Goal: Task Accomplishment & Management: Manage account settings

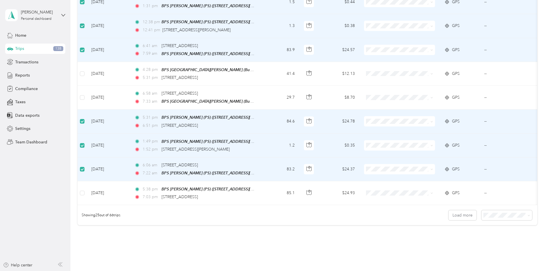
scroll to position [487, 0]
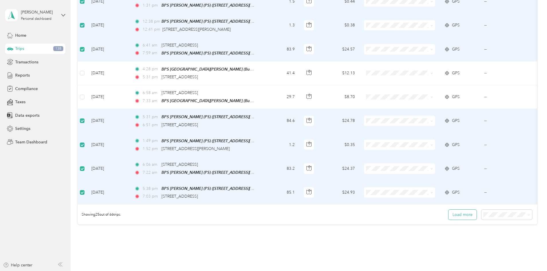
click at [448, 212] on button "Load more" at bounding box center [462, 214] width 28 height 10
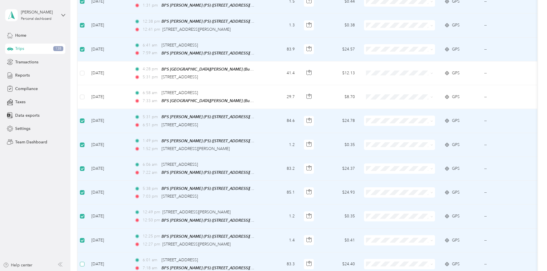
click at [84, 261] on label at bounding box center [82, 264] width 5 height 6
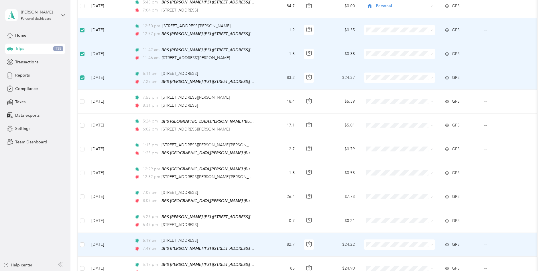
scroll to position [888, 0]
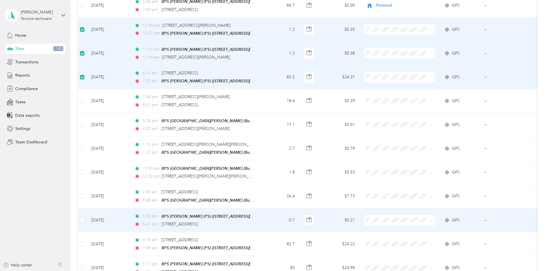
click at [87, 208] on td at bounding box center [82, 220] width 9 height 24
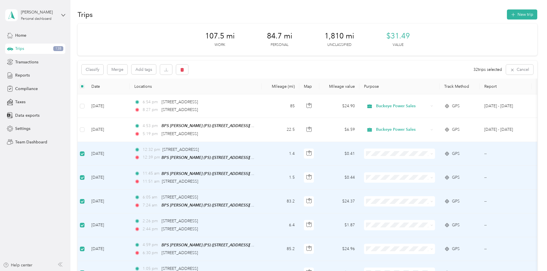
scroll to position [0, 0]
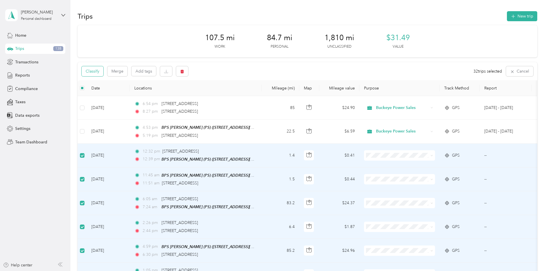
click at [103, 69] on button "Classify" at bounding box center [93, 71] width 22 height 10
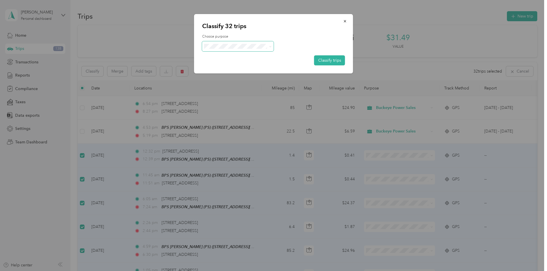
click at [269, 46] on icon at bounding box center [270, 46] width 3 height 3
click at [226, 68] on li "Personal" at bounding box center [238, 67] width 72 height 10
click at [335, 60] on button "Classify trips" at bounding box center [329, 60] width 31 height 10
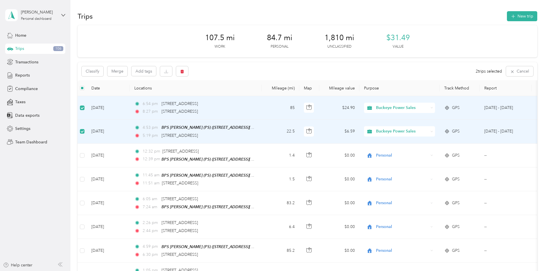
click at [299, 80] on th "Mileage (mi)" at bounding box center [280, 88] width 38 height 16
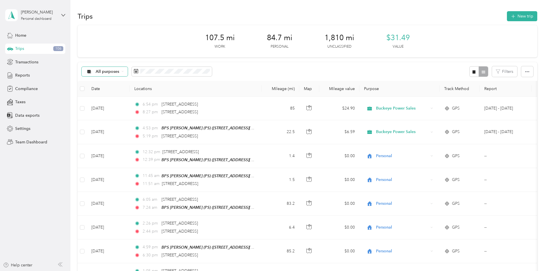
click at [119, 72] on span "All purposes" at bounding box center [108, 72] width 24 height 4
click at [148, 92] on span "Unclassified" at bounding box center [154, 92] width 40 height 6
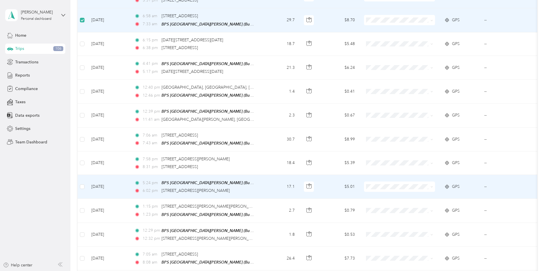
scroll to position [115, 0]
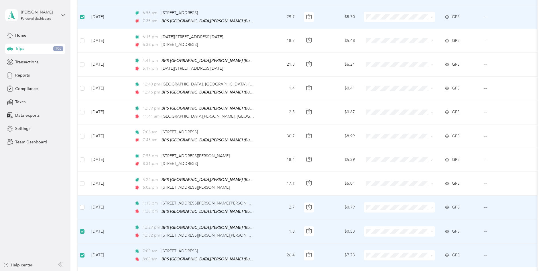
click at [87, 202] on td at bounding box center [82, 207] width 9 height 24
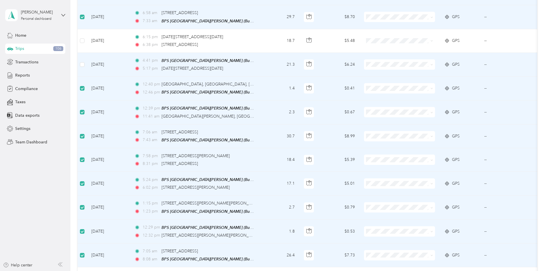
click at [87, 59] on td at bounding box center [82, 65] width 9 height 24
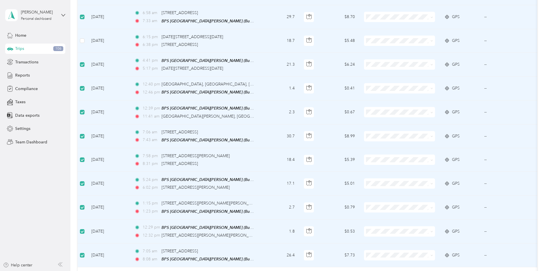
click at [87, 40] on td at bounding box center [82, 40] width 9 height 23
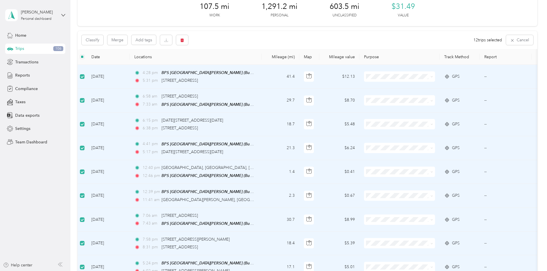
scroll to position [29, 0]
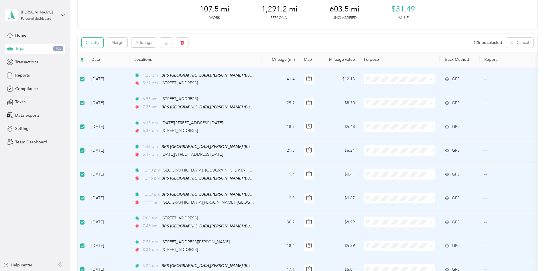
click at [103, 44] on button "Classify" at bounding box center [93, 43] width 22 height 10
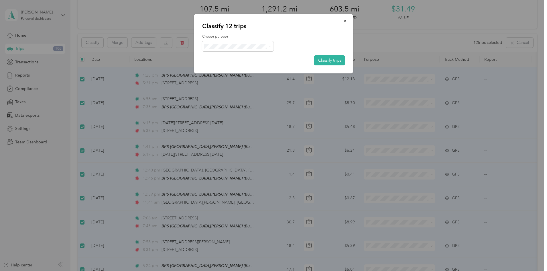
click at [235, 56] on span "Buckeye Power Sales" at bounding box center [242, 56] width 53 height 6
click at [334, 59] on button "Classify trips" at bounding box center [329, 60] width 31 height 10
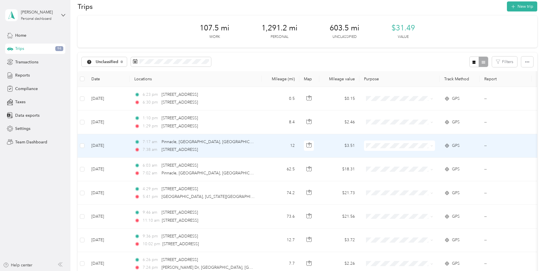
scroll to position [0, 0]
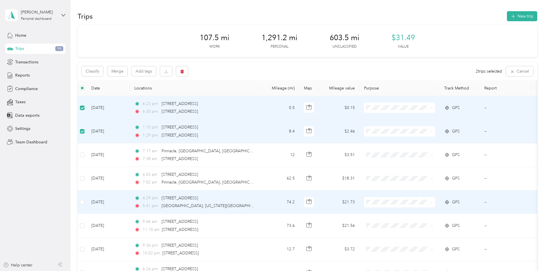
click at [87, 202] on td at bounding box center [82, 201] width 9 height 23
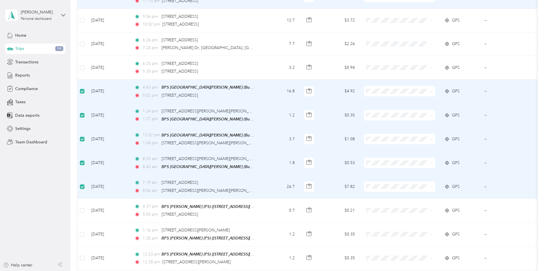
scroll to position [229, 0]
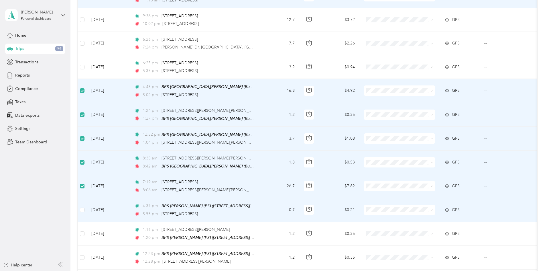
click at [87, 208] on td at bounding box center [82, 210] width 9 height 24
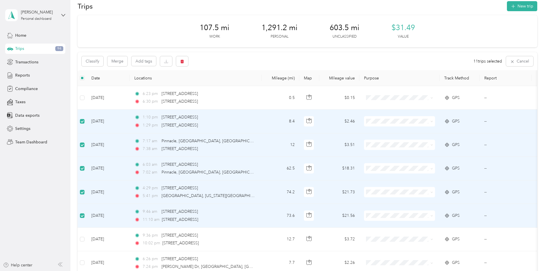
scroll to position [0, 0]
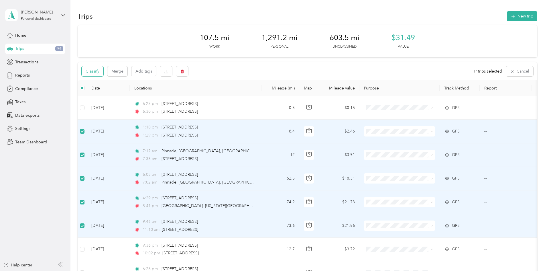
click at [103, 71] on button "Classify" at bounding box center [93, 71] width 22 height 10
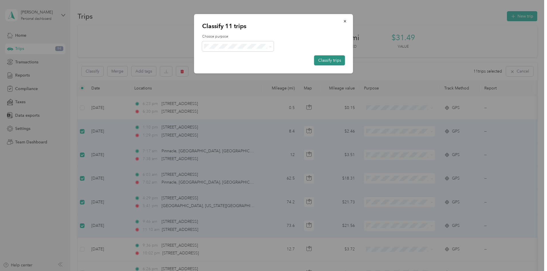
click at [332, 61] on button "Classify trips" at bounding box center [329, 60] width 31 height 10
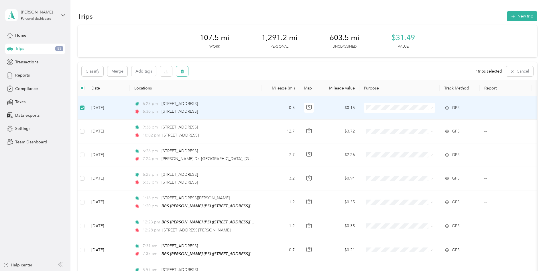
click at [184, 72] on icon "button" at bounding box center [182, 71] width 4 height 4
click at [263, 93] on button "Yes" at bounding box center [262, 94] width 11 height 9
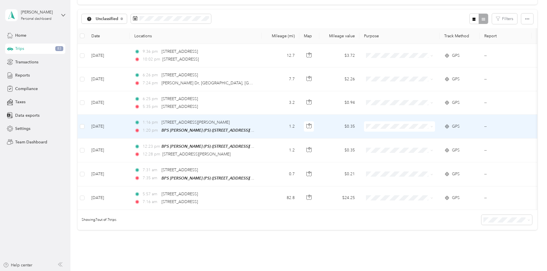
scroll to position [57, 0]
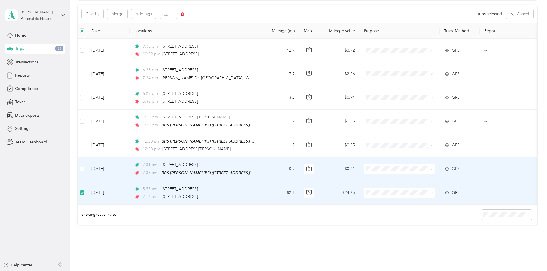
click at [84, 165] on label at bounding box center [82, 168] width 5 height 6
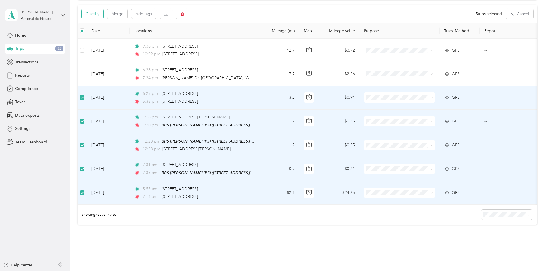
click at [103, 13] on button "Classify" at bounding box center [93, 14] width 22 height 10
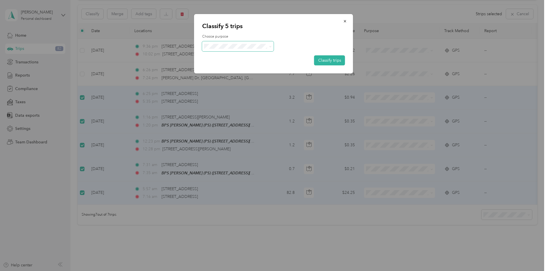
click at [268, 46] on span at bounding box center [269, 46] width 5 height 6
click at [269, 46] on icon at bounding box center [270, 46] width 3 height 3
click at [211, 68] on li "Personal" at bounding box center [238, 66] width 72 height 10
click at [334, 60] on button "Classify trips" at bounding box center [329, 60] width 31 height 10
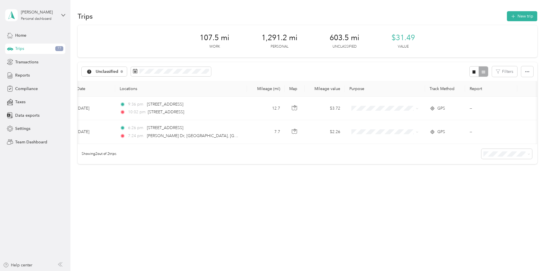
scroll to position [0, 0]
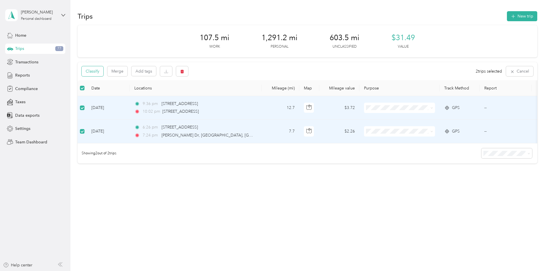
click at [103, 70] on button "Classify" at bounding box center [93, 71] width 22 height 10
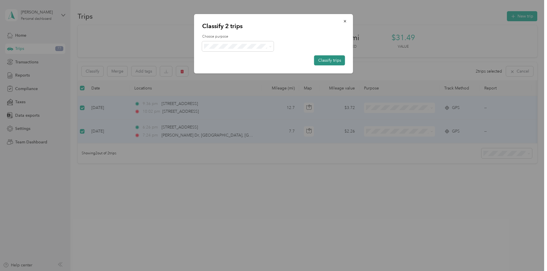
click at [326, 60] on button "Classify trips" at bounding box center [329, 60] width 31 height 10
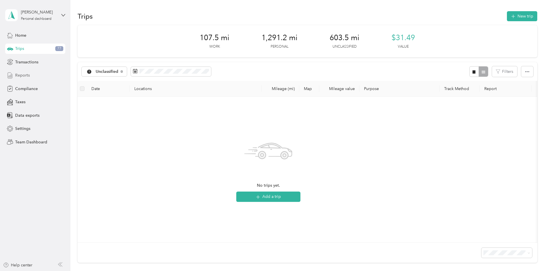
click at [22, 75] on span "Reports" at bounding box center [22, 75] width 15 height 6
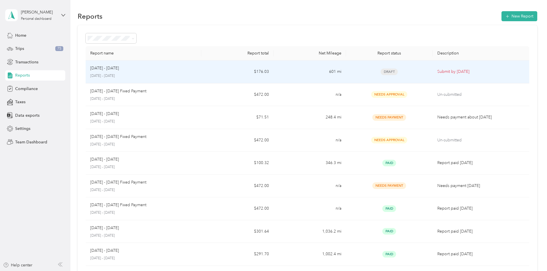
click at [119, 70] on p "[DATE] - [DATE]" at bounding box center [104, 68] width 29 height 6
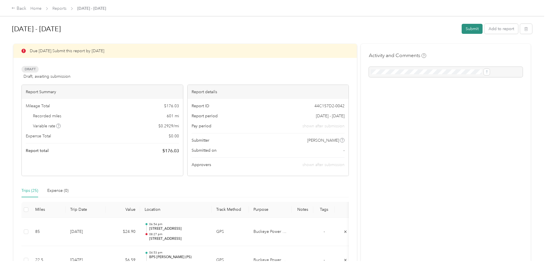
click at [462, 29] on button "Submit" at bounding box center [472, 29] width 21 height 10
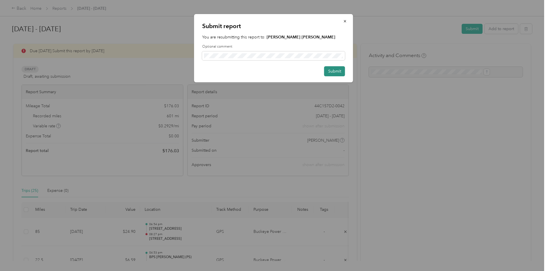
click at [332, 67] on button "Submit" at bounding box center [334, 71] width 21 height 10
